Goal: Task Accomplishment & Management: Use online tool/utility

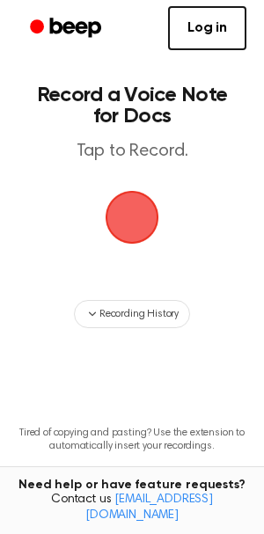
click at [140, 210] on span "button" at bounding box center [131, 217] width 63 height 63
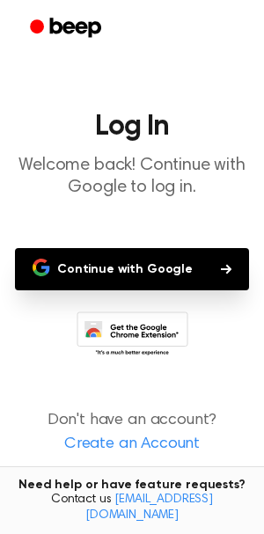
click at [139, 443] on link "Create an Account" at bounding box center [132, 445] width 229 height 24
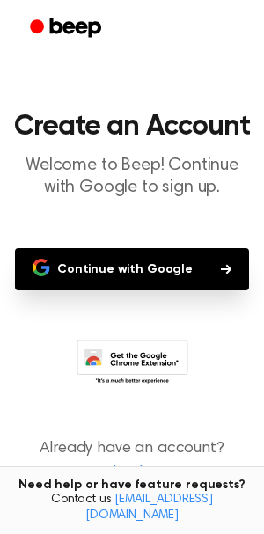
click at [145, 276] on button "Continue with Google" at bounding box center [132, 269] width 234 height 42
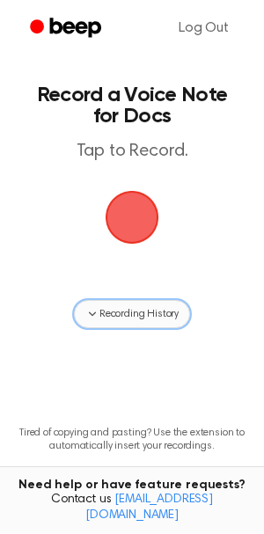
click at [104, 309] on span "Recording History" at bounding box center [138, 314] width 79 height 16
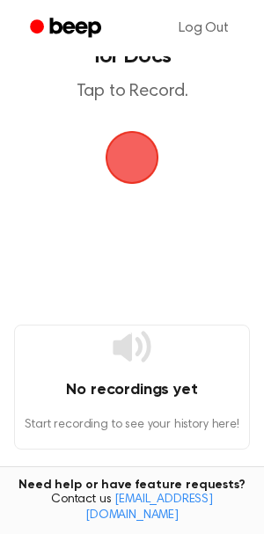
scroll to position [85, 0]
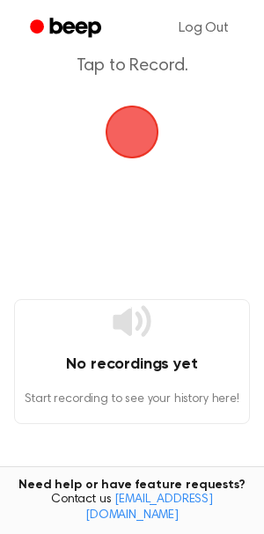
click at [155, 368] on h4 "No recordings yet" at bounding box center [132, 365] width 234 height 24
click at [144, 132] on span "button" at bounding box center [132, 132] width 57 height 57
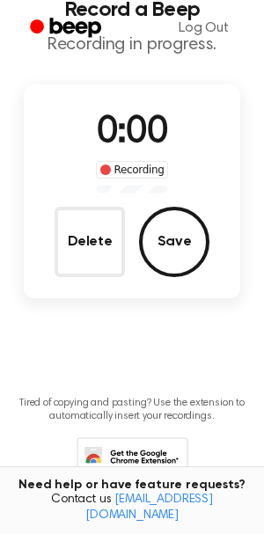
scroll to position [0, 0]
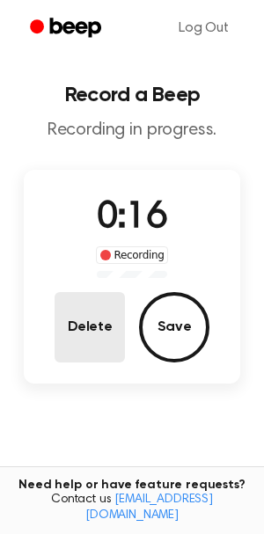
click at [97, 312] on button "Delete" at bounding box center [90, 327] width 70 height 70
